Goal: Information Seeking & Learning: Learn about a topic

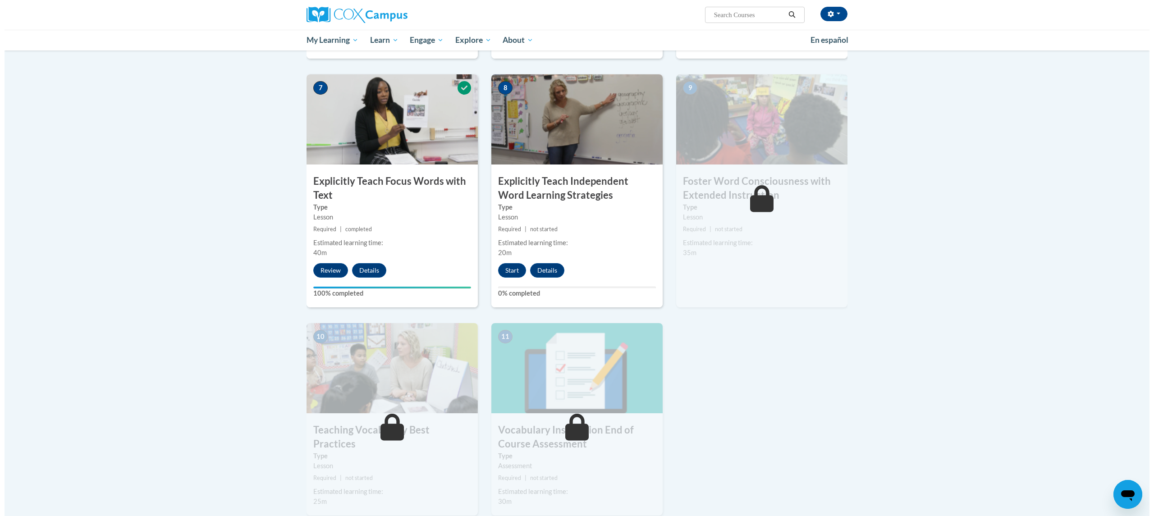
scroll to position [661, 0]
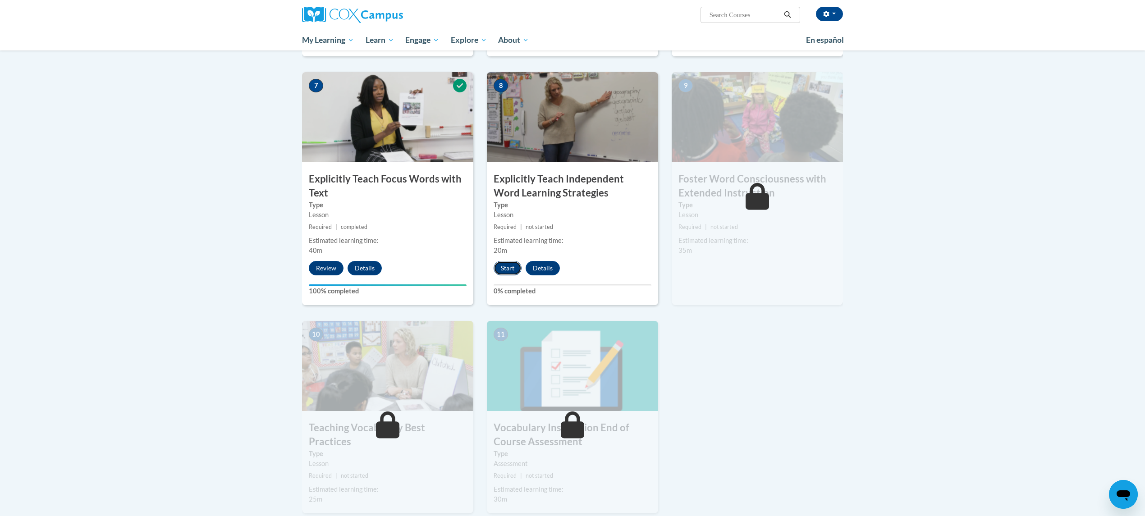
click at [514, 267] on button "Start" at bounding box center [507, 268] width 28 height 14
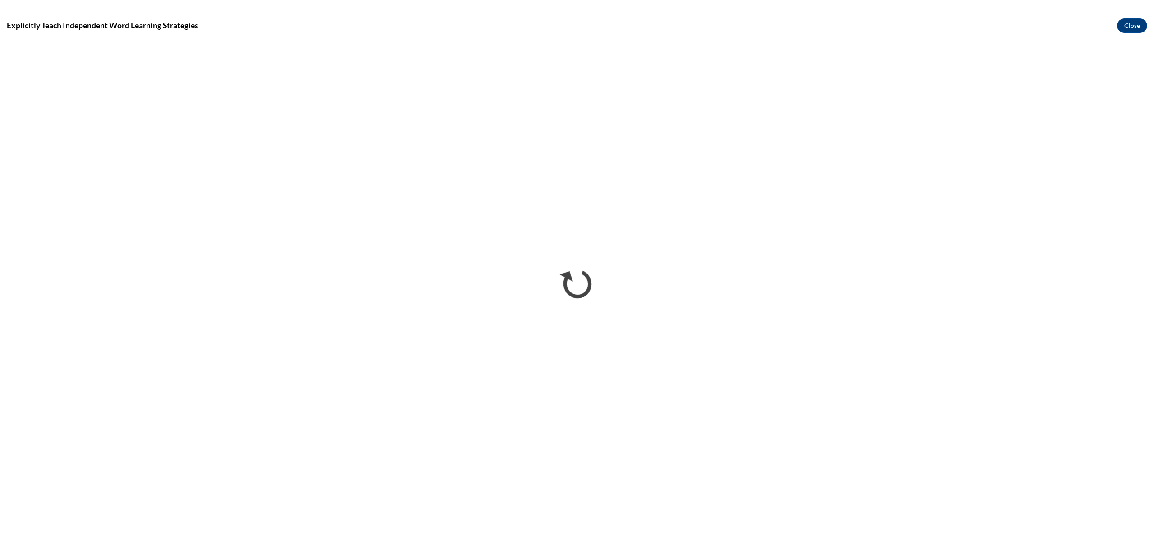
scroll to position [0, 0]
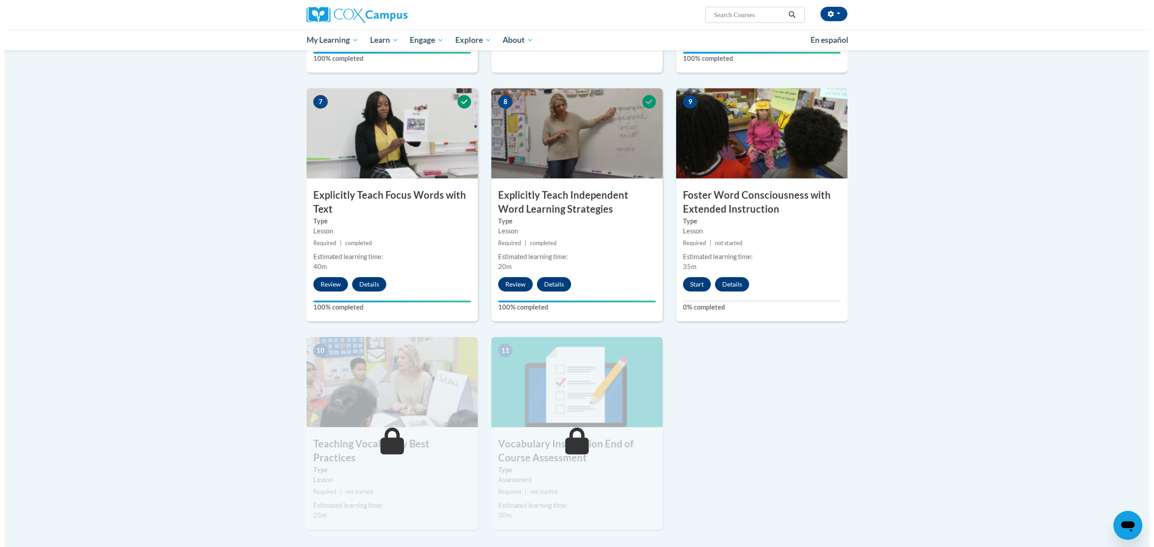
scroll to position [661, 0]
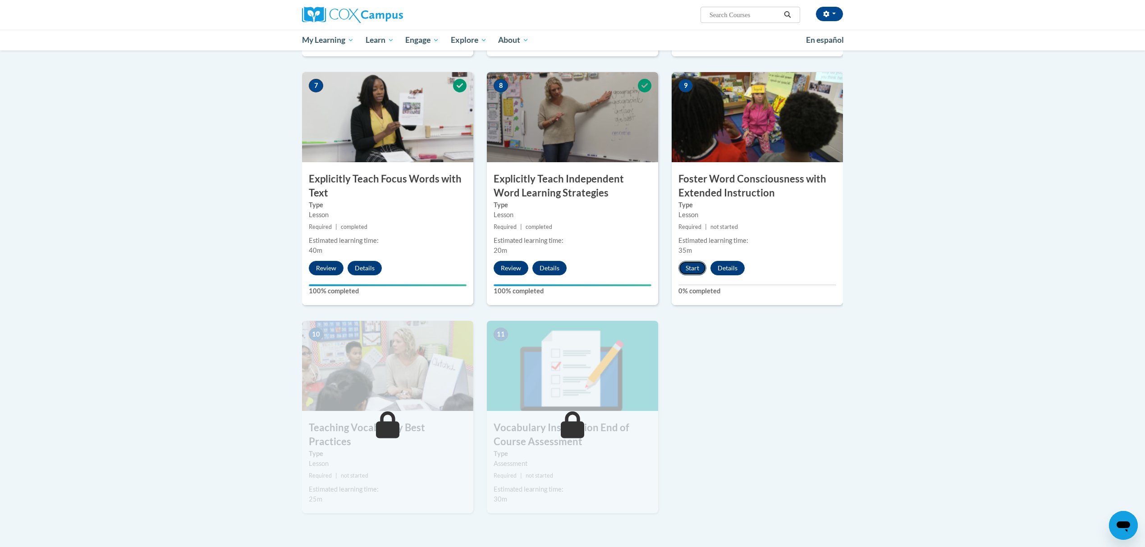
click at [693, 265] on button "Start" at bounding box center [692, 268] width 28 height 14
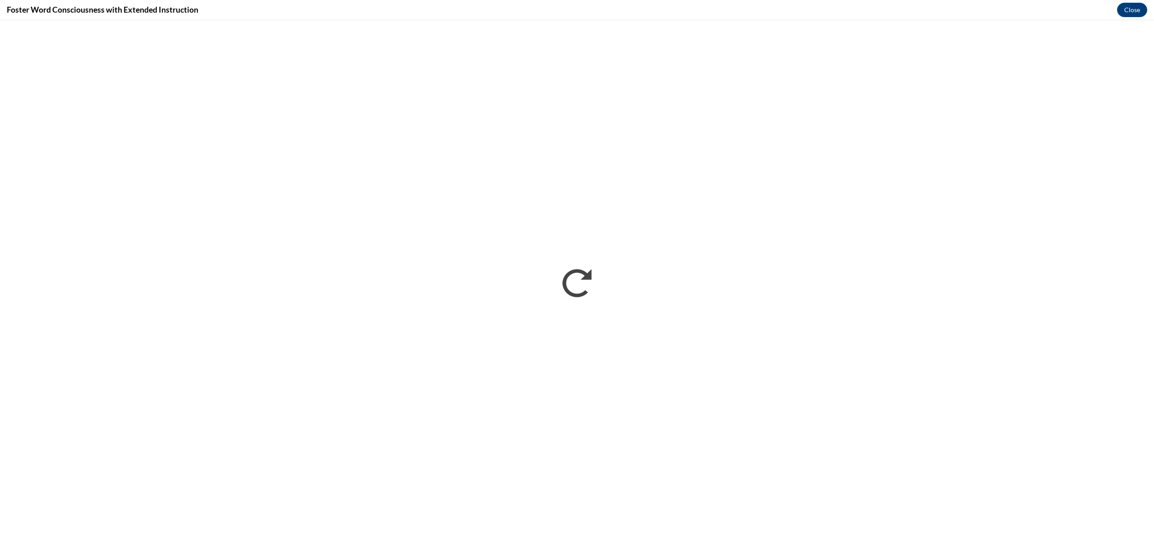
scroll to position [0, 0]
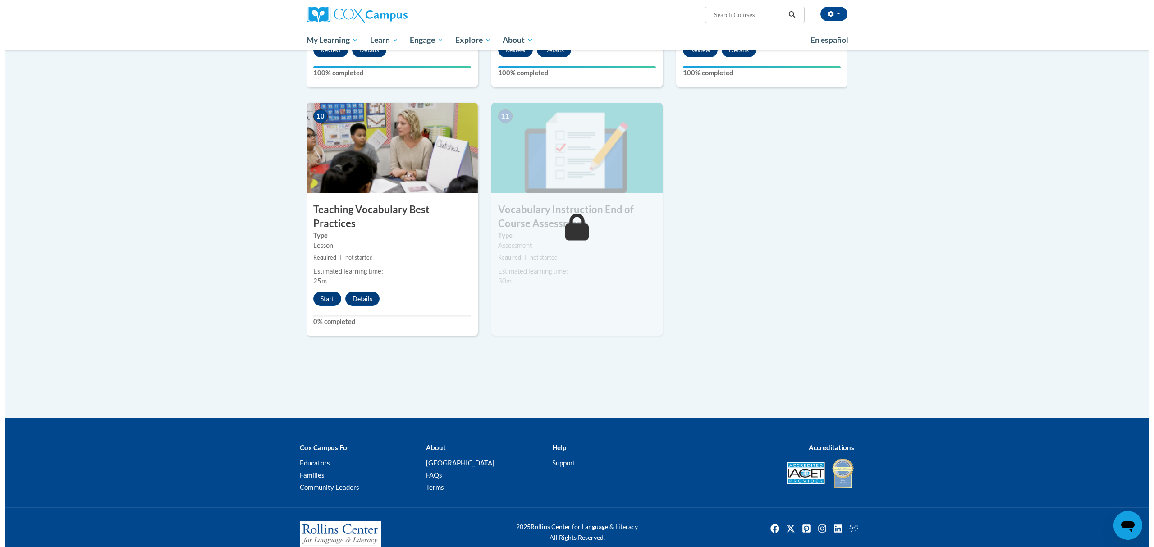
scroll to position [884, 0]
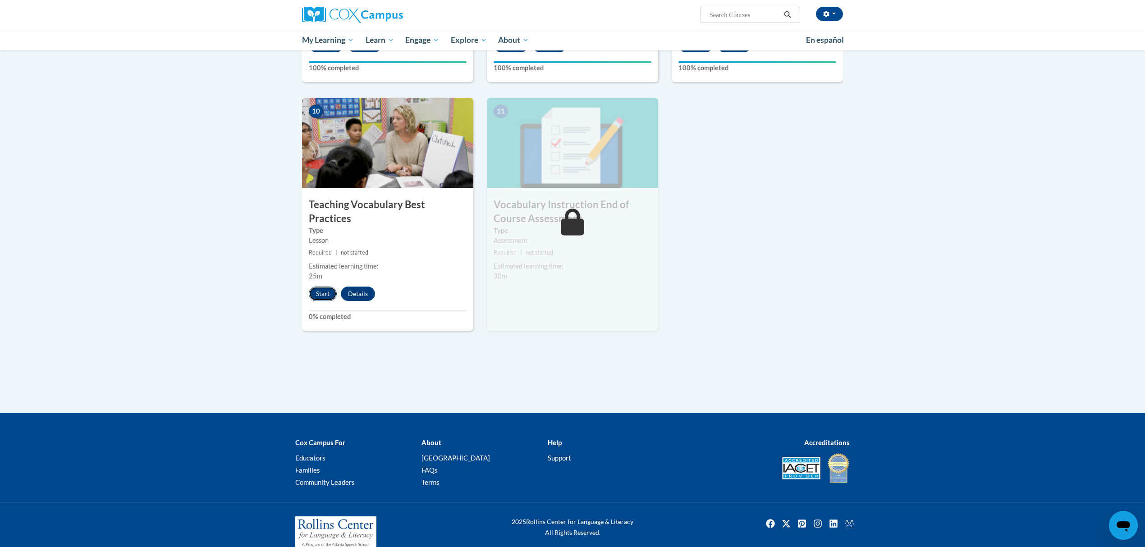
click at [318, 287] on button "Start" at bounding box center [323, 294] width 28 height 14
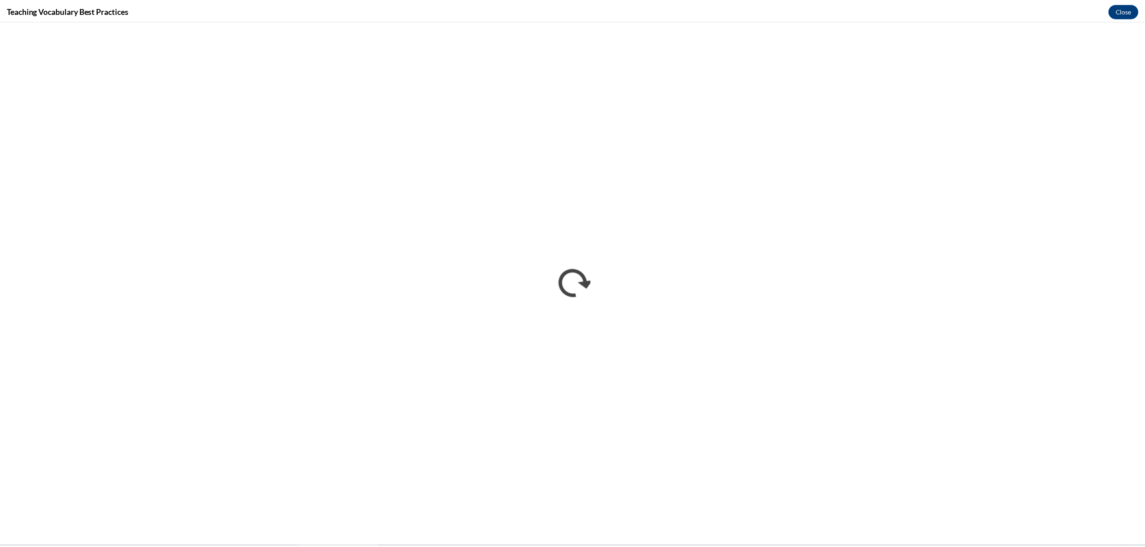
scroll to position [0, 0]
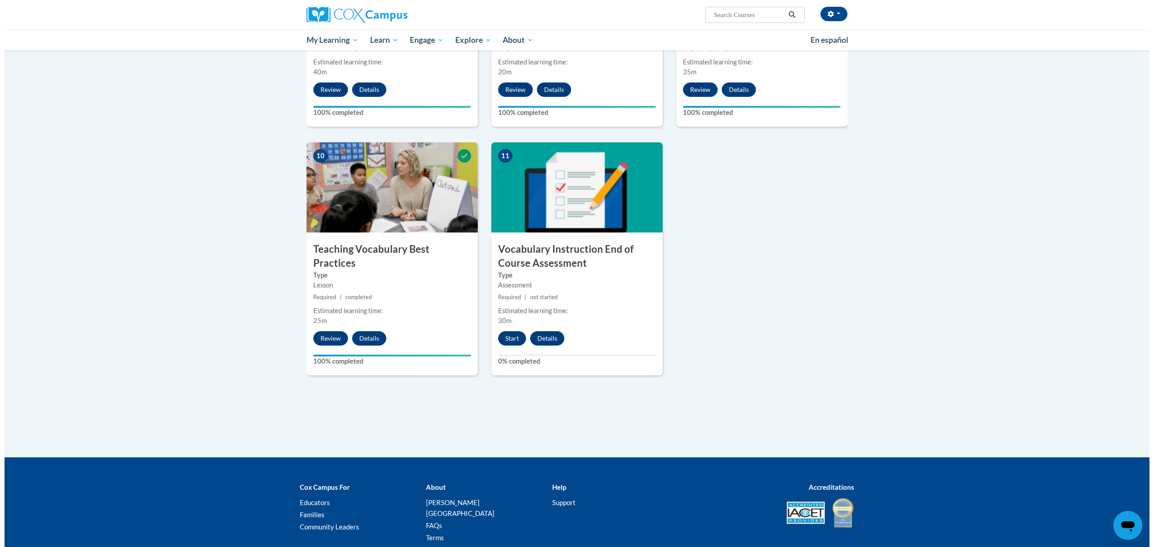
scroll to position [898, 0]
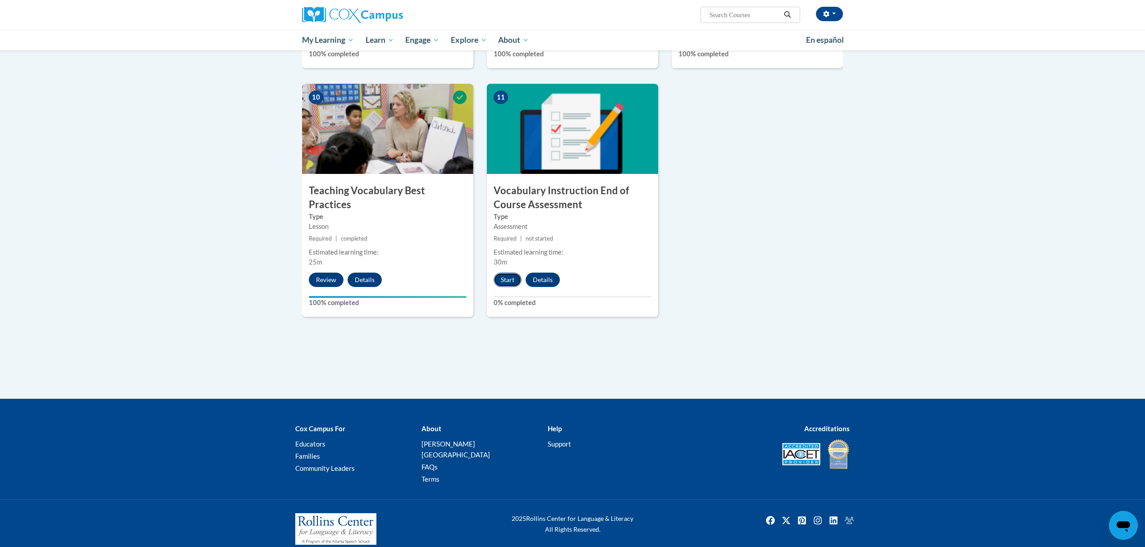
click at [502, 280] on button "Start" at bounding box center [507, 280] width 28 height 14
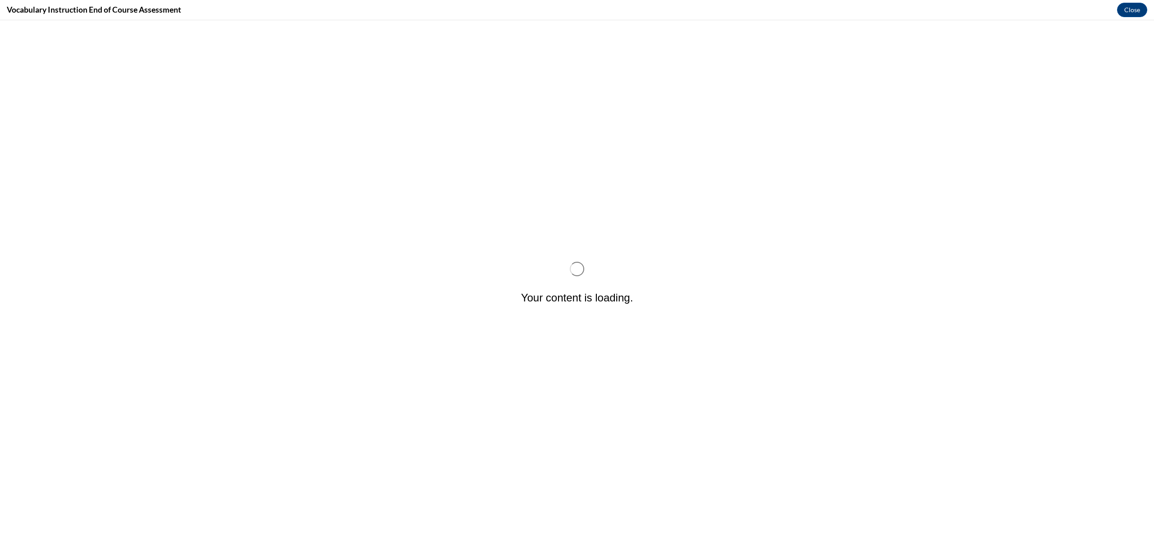
scroll to position [0, 0]
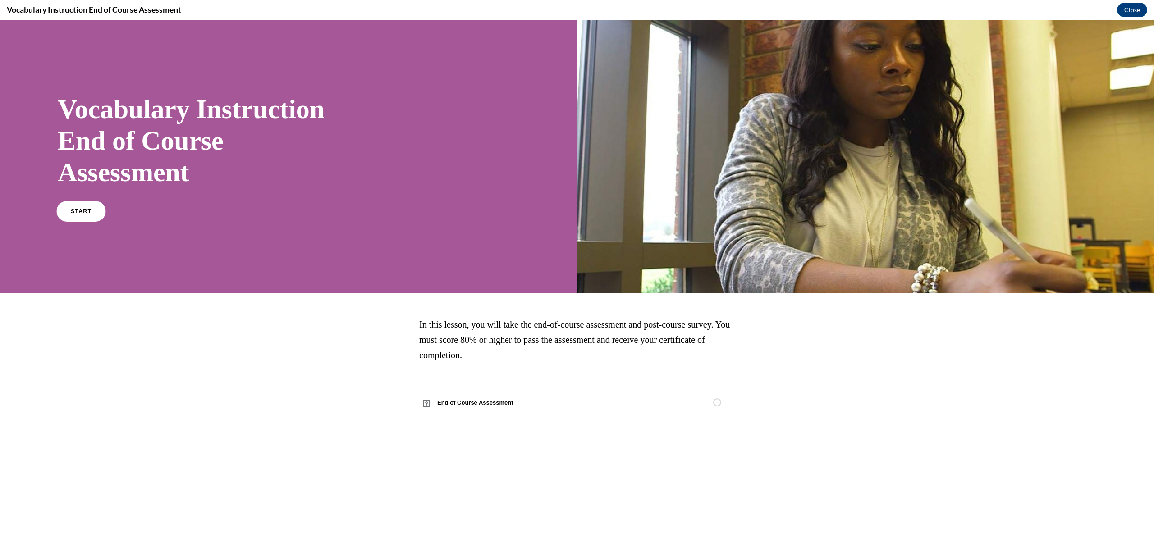
click at [80, 217] on link "START" at bounding box center [80, 211] width 49 height 21
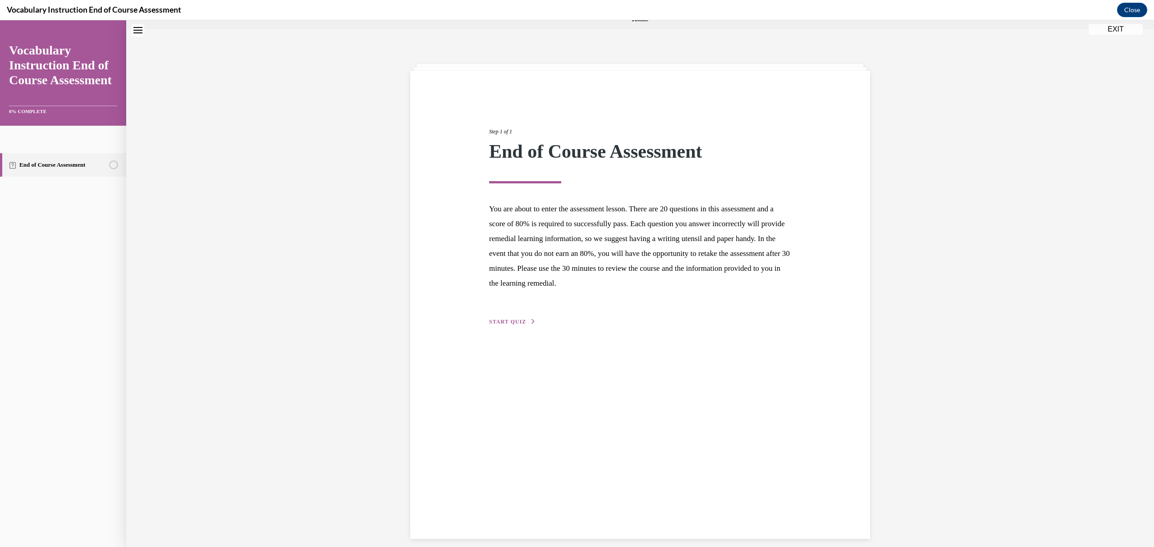
scroll to position [28, 0]
